Goal: Navigation & Orientation: Find specific page/section

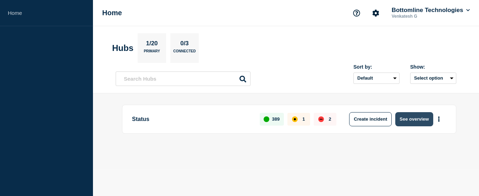
click at [414, 116] on button "See overview" at bounding box center [414, 119] width 38 height 14
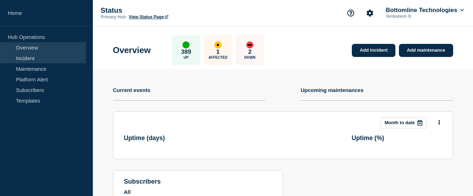
click at [28, 59] on link "Incident" at bounding box center [43, 58] width 86 height 11
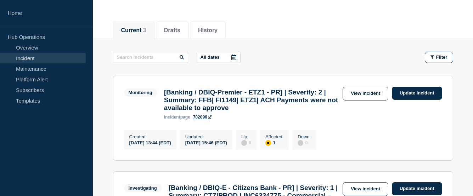
scroll to position [106, 0]
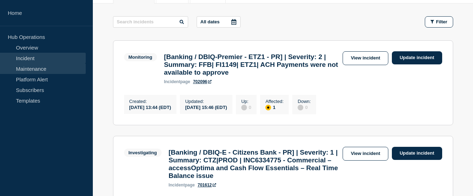
click at [26, 69] on link "Maintenance" at bounding box center [43, 68] width 86 height 11
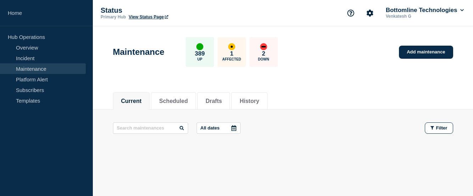
scroll to position [20, 0]
